Goal: Information Seeking & Learning: Learn about a topic

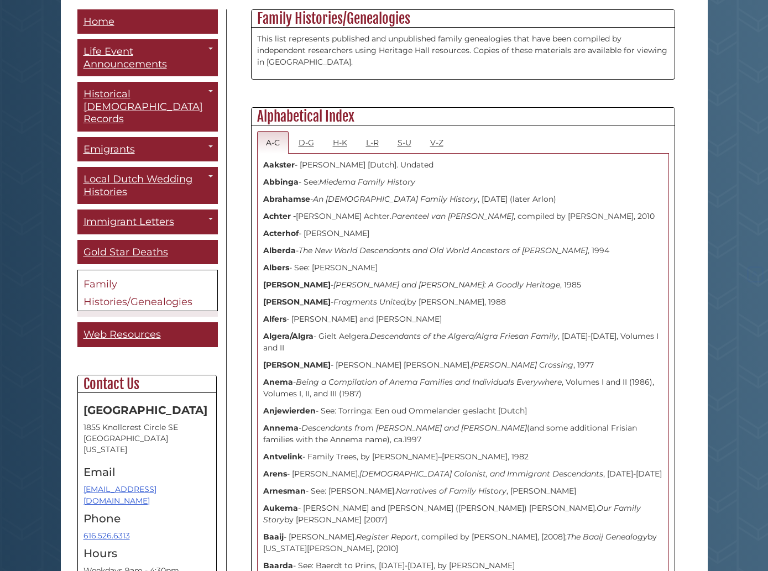
scroll to position [395, 0]
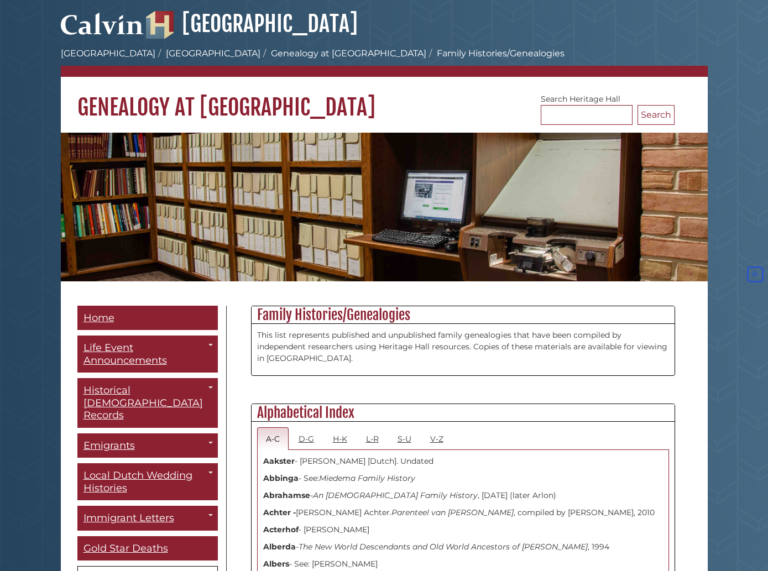
scroll to position [0, 0]
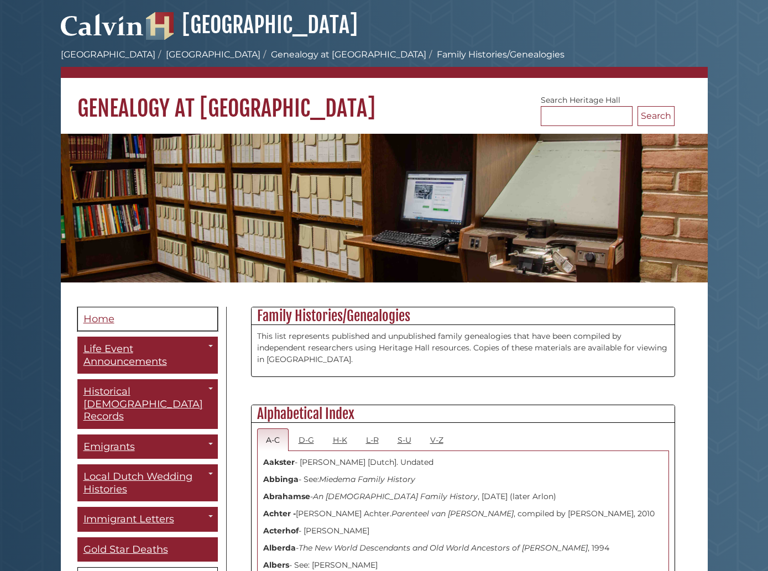
click at [97, 315] on span "Home" at bounding box center [99, 319] width 31 height 12
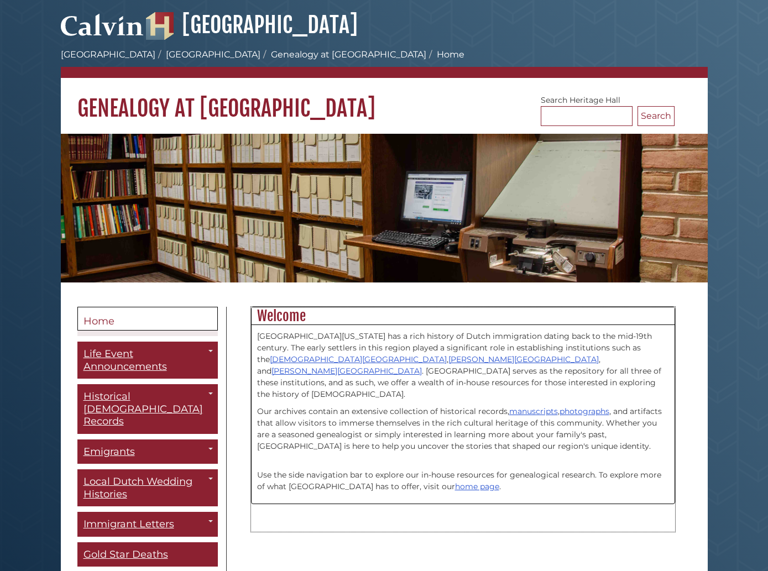
click at [340, 420] on p "Our archives contain an extensive collection of historical records, manuscripts…" at bounding box center [463, 429] width 412 height 46
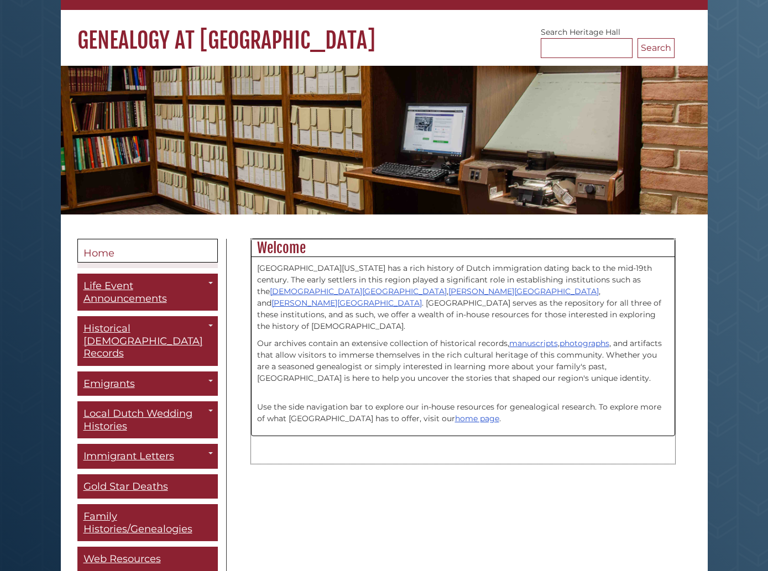
scroll to position [132, 0]
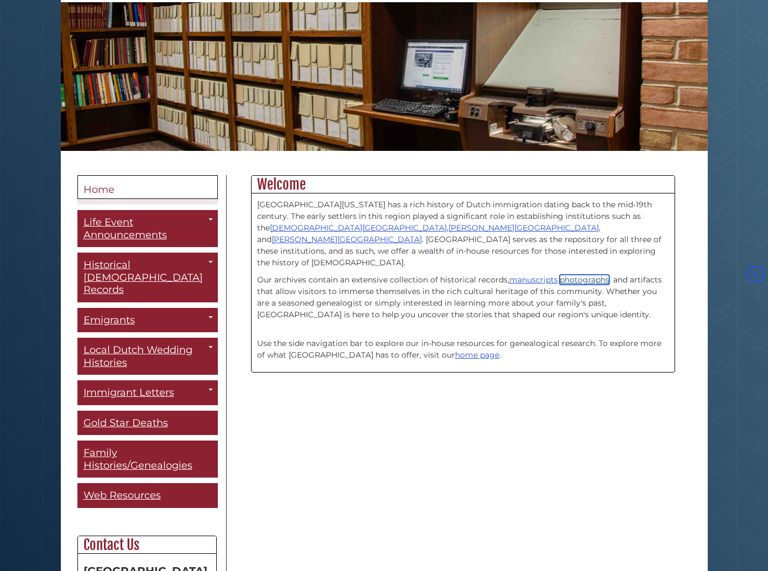
click at [594, 275] on link "photographs" at bounding box center [585, 280] width 50 height 10
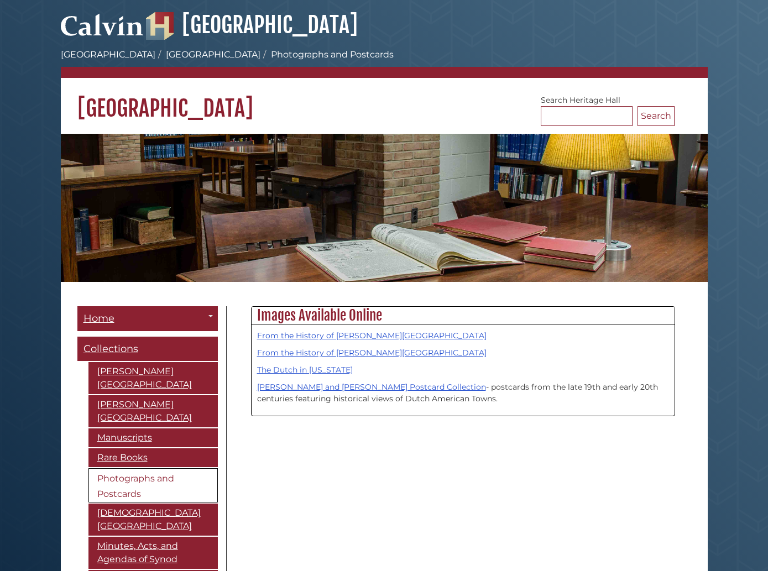
click at [505, 470] on div "Menu Home Toggle Dropdown Archives Staff Collections [PERSON_NAME][GEOGRAPHIC_D…" at bounding box center [384, 522] width 631 height 433
click at [510, 470] on div "Menu Home Toggle Dropdown Archives Staff Collections [PERSON_NAME][GEOGRAPHIC_D…" at bounding box center [384, 522] width 631 height 433
click at [383, 386] on link "Conrad and Dee Bult Postcard Collection" at bounding box center [371, 387] width 229 height 10
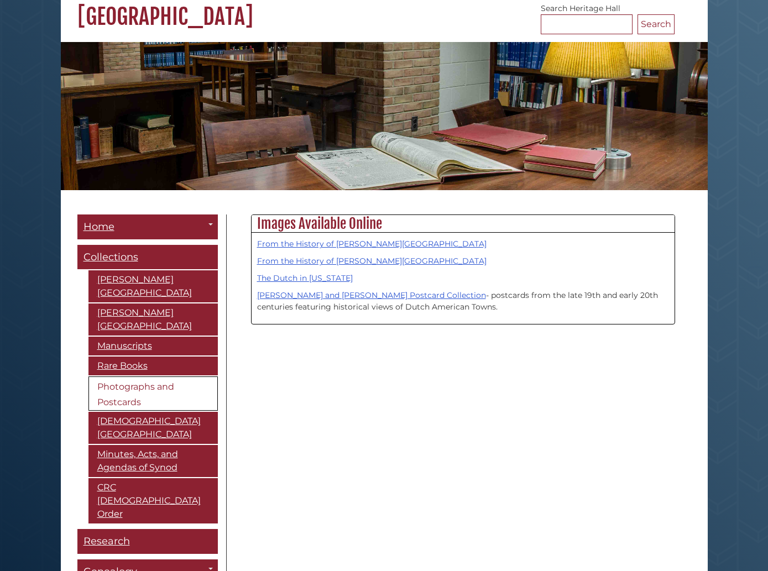
scroll to position [132, 0]
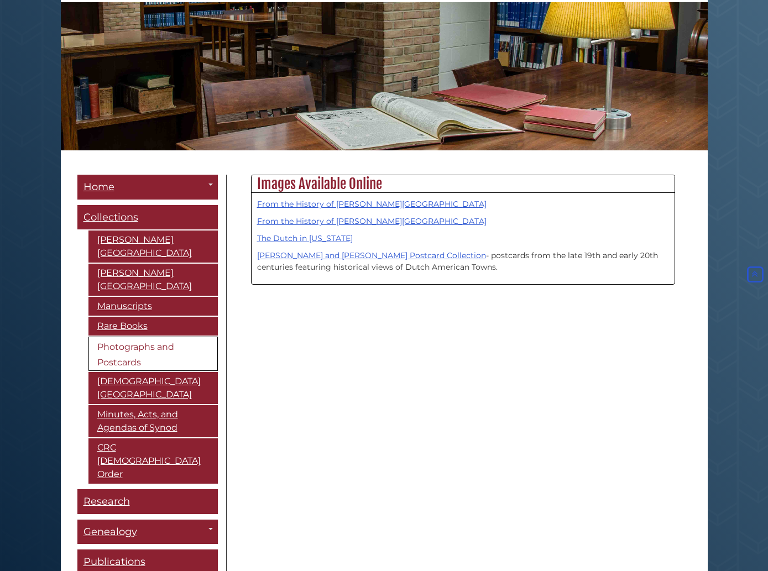
click at [428, 442] on div "Menu Home Toggle Dropdown Archives Staff Collections [PERSON_NAME][GEOGRAPHIC_D…" at bounding box center [384, 391] width 631 height 433
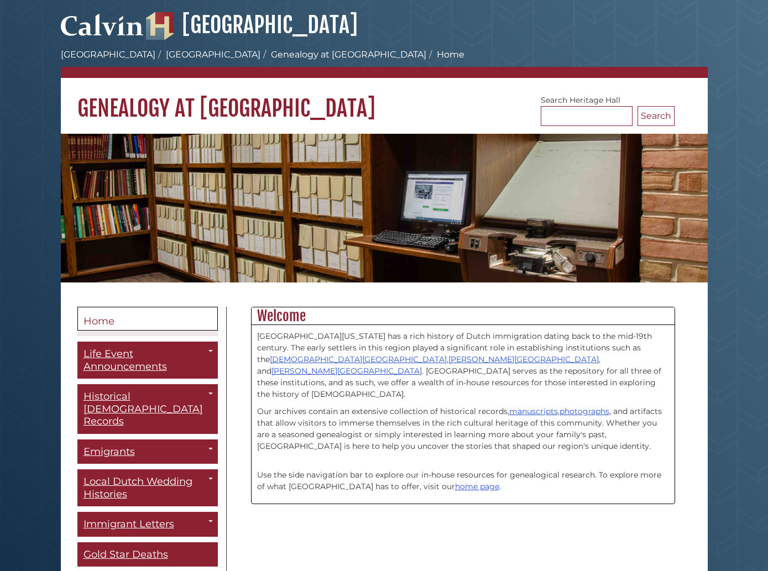
scroll to position [132, 0]
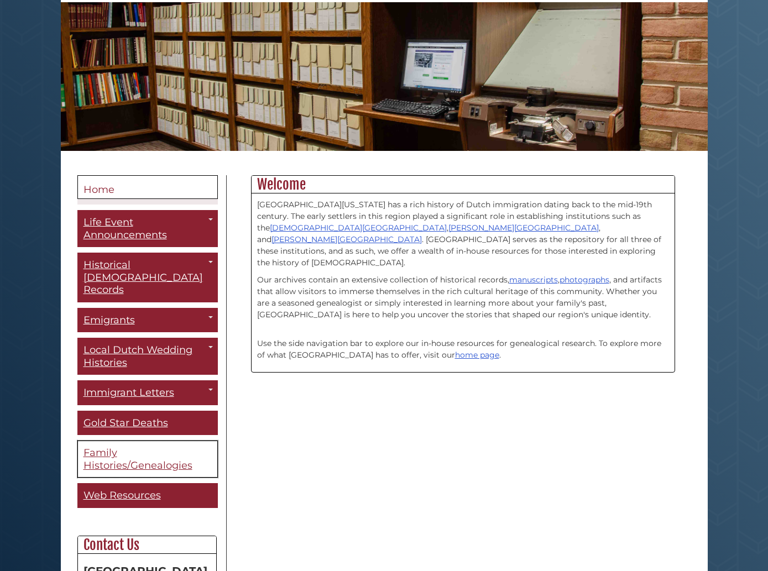
click at [124, 447] on span "Family Histories/Genealogies" at bounding box center [138, 459] width 109 height 25
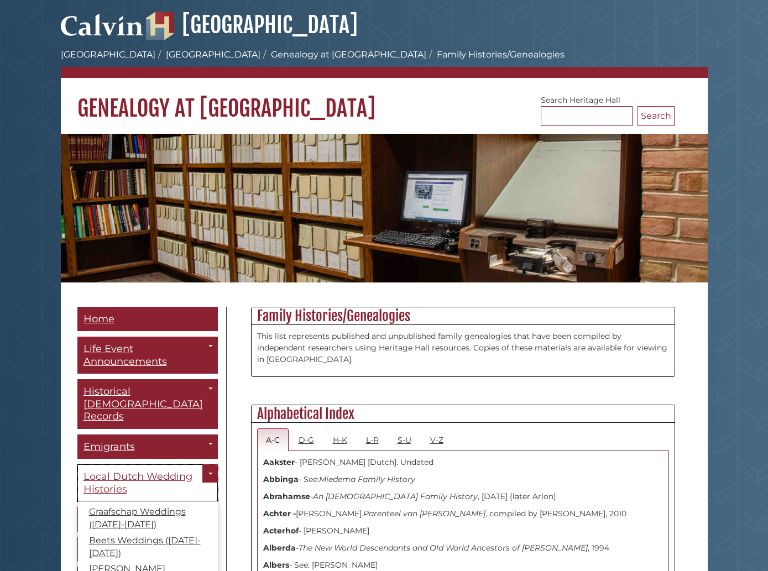
click at [112, 471] on span "Local Dutch Wedding Histories" at bounding box center [138, 483] width 109 height 25
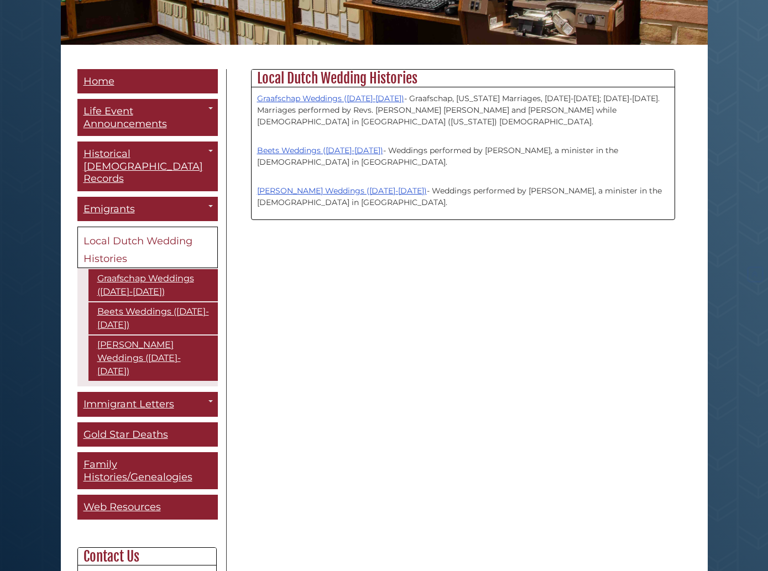
scroll to position [263, 0]
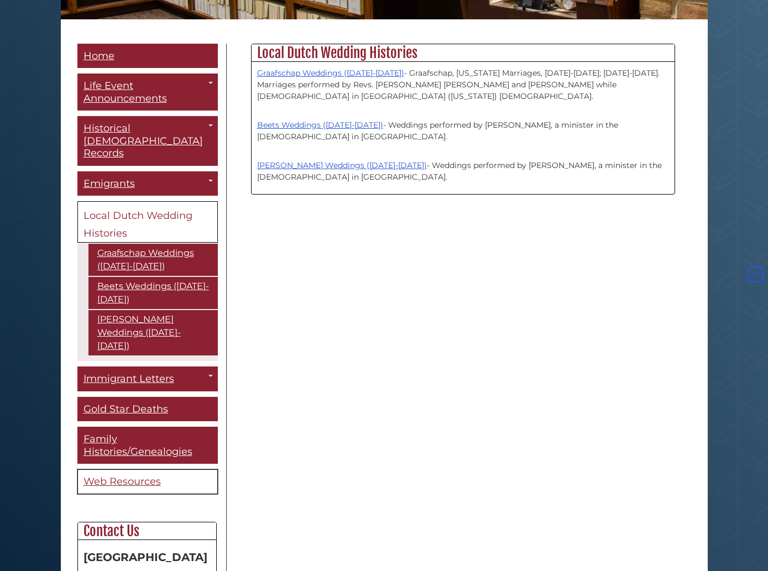
click at [125, 476] on span "Web Resources" at bounding box center [122, 482] width 77 height 12
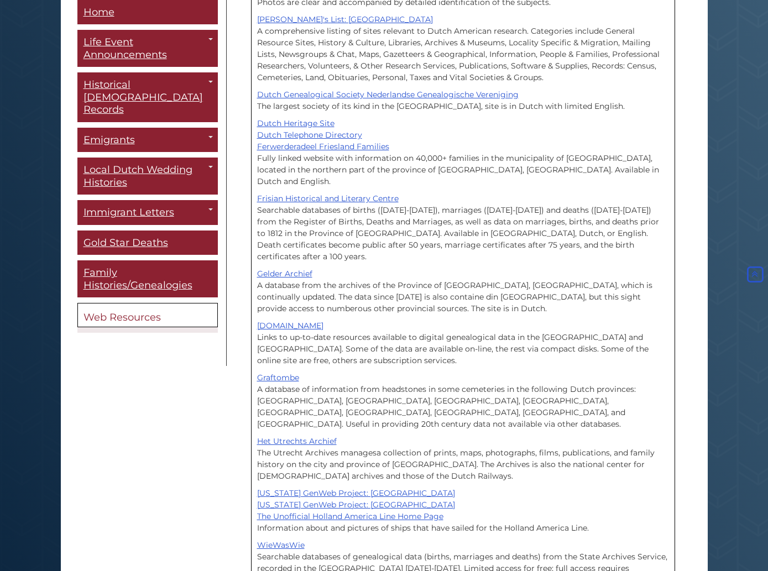
scroll to position [774, 0]
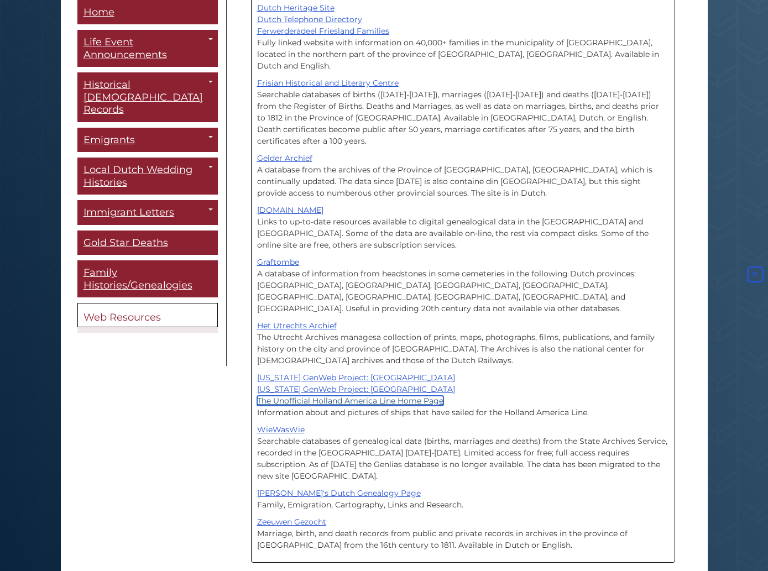
click at [432, 396] on link "The Unofficial Holland America Line Home Page" at bounding box center [350, 401] width 186 height 10
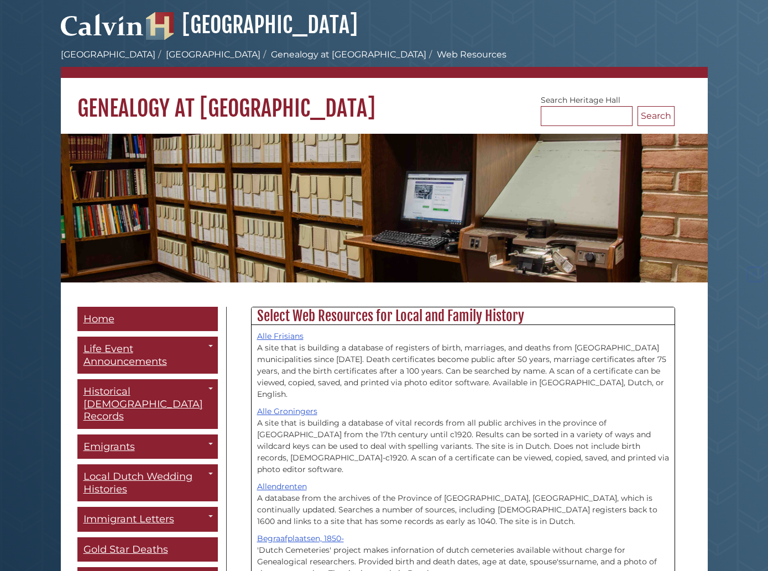
scroll to position [774, 0]
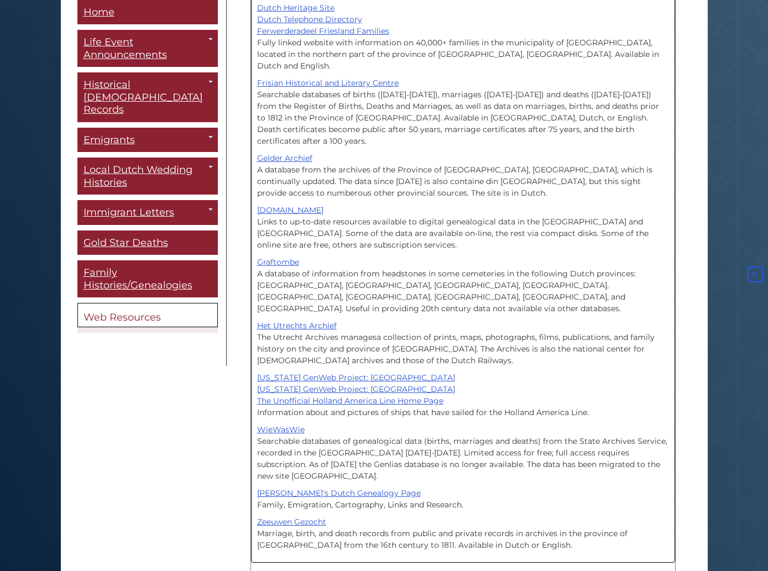
click at [520, 320] on p "Het Utrechts Archief The Utrecht Archives managesa collection of prints, maps, …" at bounding box center [463, 343] width 412 height 46
click at [180, 431] on div "Menu Home Life Event Announcements Toggle Dropdown The Banner [DEMOGRAPHIC_DATA…" at bounding box center [384, 62] width 631 height 1058
click at [306, 321] on link "Het Utrechts Archief" at bounding box center [297, 326] width 80 height 10
click at [291, 153] on link "Gelder Archief" at bounding box center [284, 158] width 55 height 10
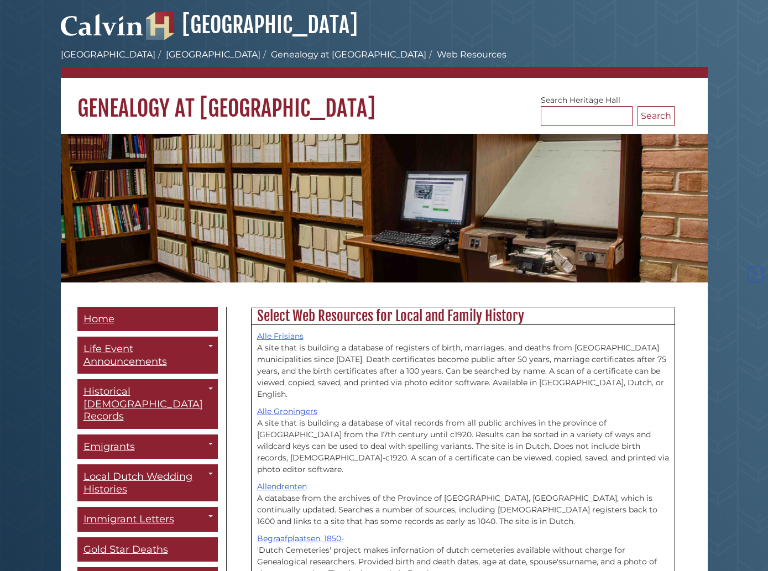
scroll to position [774, 0]
